Goal: Information Seeking & Learning: Check status

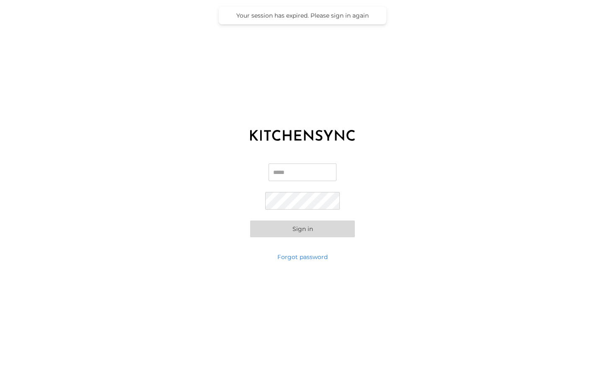
type input "**********"
click at [283, 231] on button "Sign in" at bounding box center [302, 228] width 105 height 17
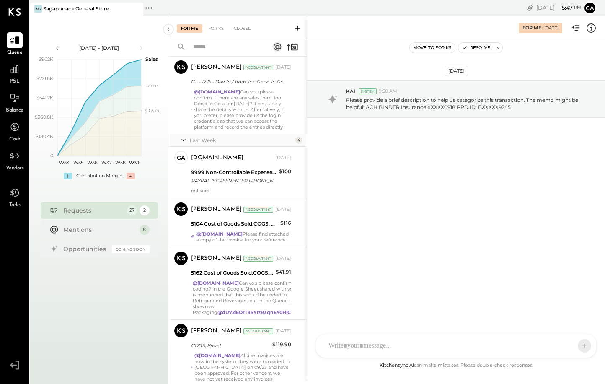
scroll to position [1155, 0]
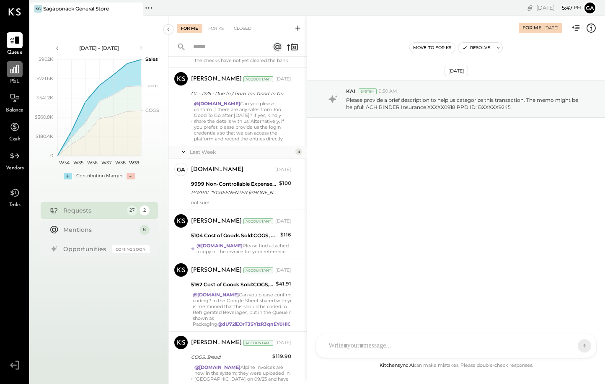
click at [12, 67] on icon at bounding box center [14, 69] width 11 height 11
